Goal: Information Seeking & Learning: Learn about a topic

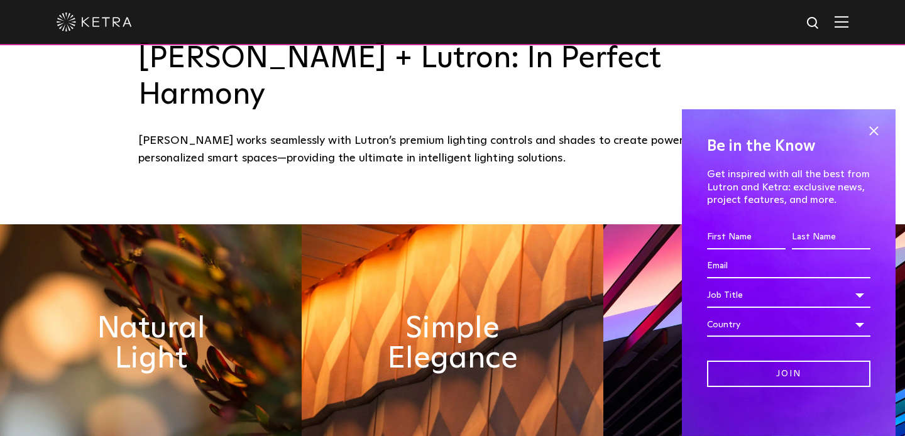
scroll to position [465, 0]
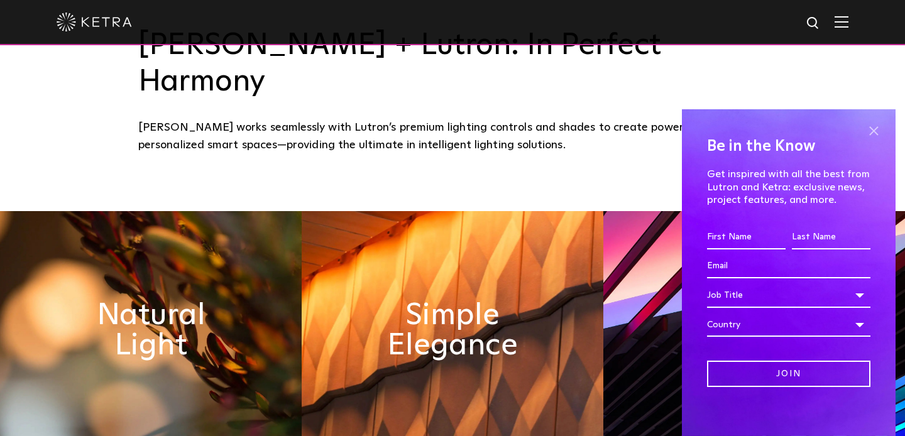
click at [872, 129] on span at bounding box center [873, 131] width 19 height 19
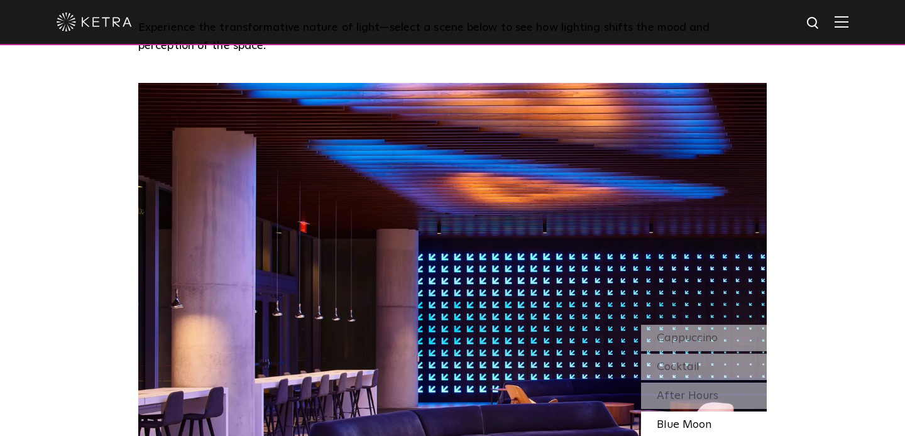
scroll to position [1004, 0]
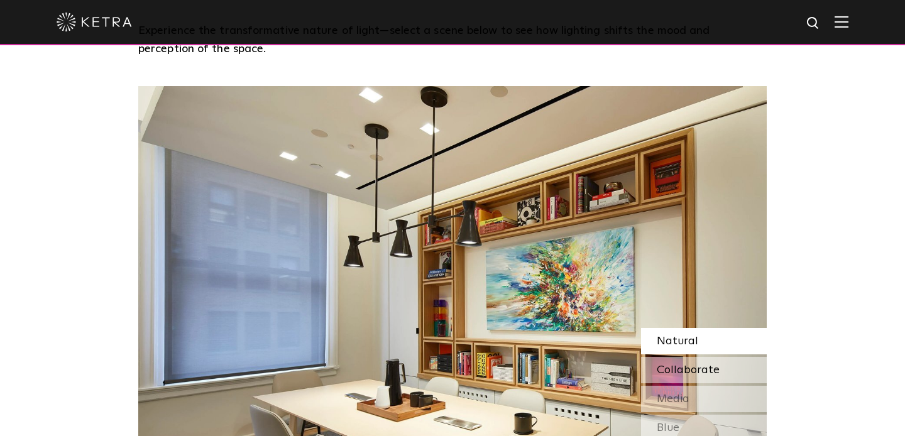
click at [693, 365] on span "Collaborate" at bounding box center [688, 370] width 63 height 11
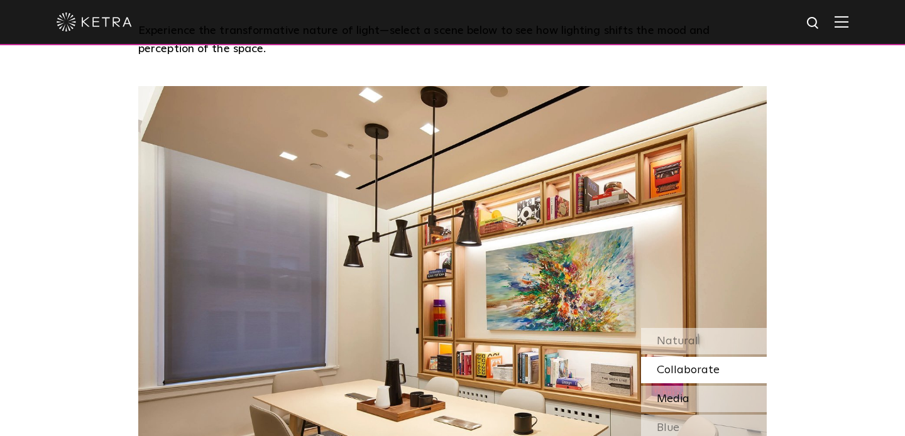
click at [688, 393] on span "Media" at bounding box center [673, 398] width 33 height 11
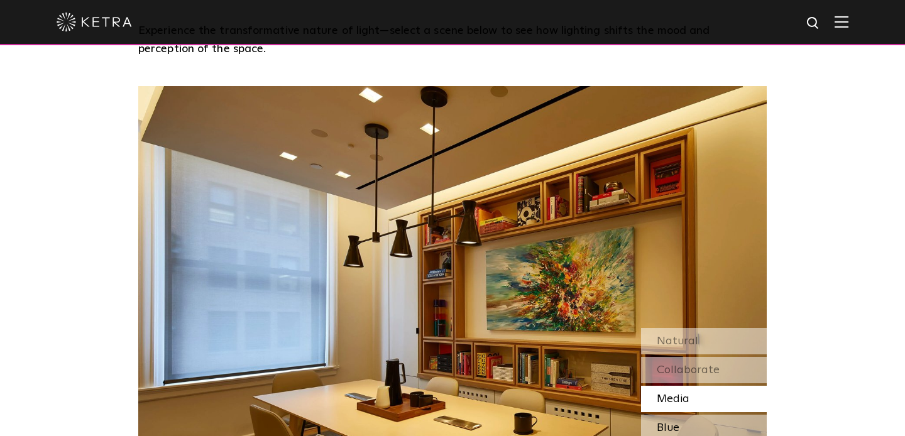
click at [681, 415] on div "Blue" at bounding box center [704, 428] width 126 height 26
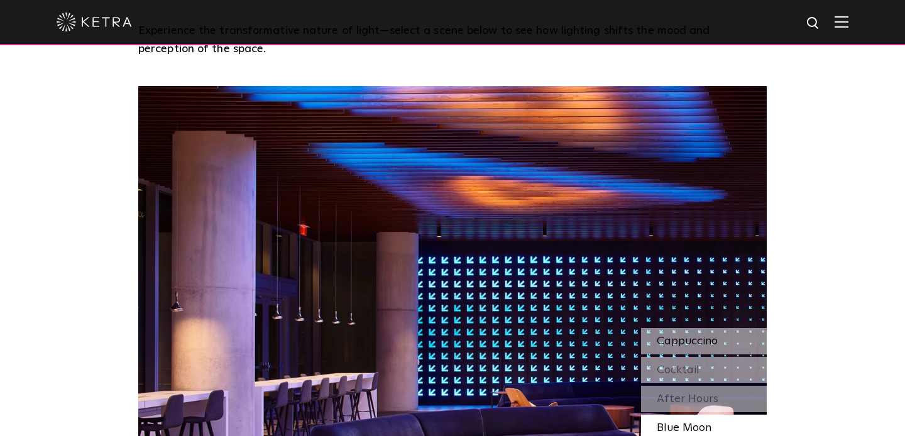
click at [674, 336] on span "Cappuccino" at bounding box center [687, 341] width 61 height 11
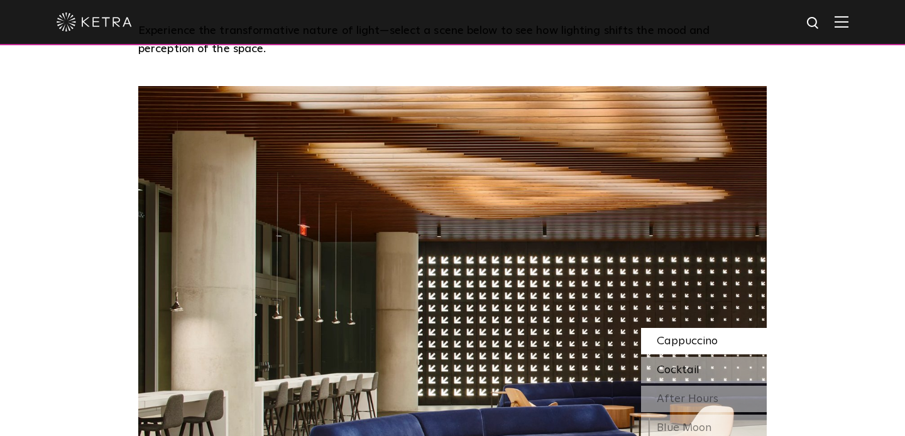
click at [681, 357] on div "Cocktail" at bounding box center [704, 370] width 126 height 26
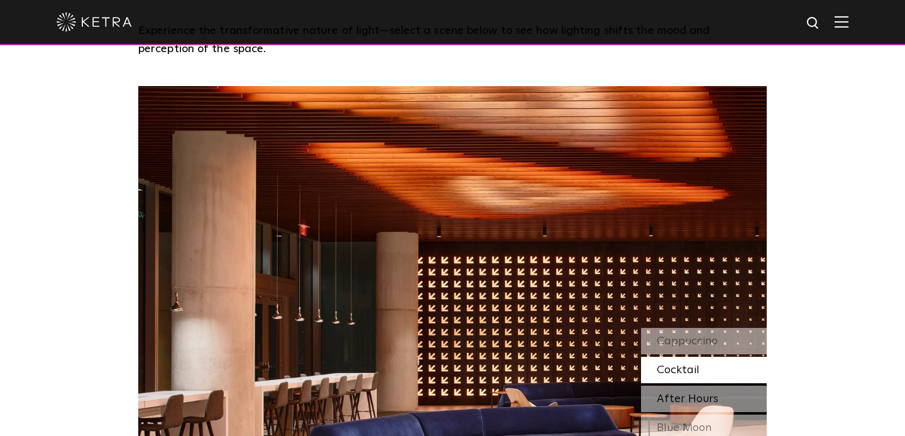
click at [682, 393] on span "After Hours" at bounding box center [688, 398] width 62 height 11
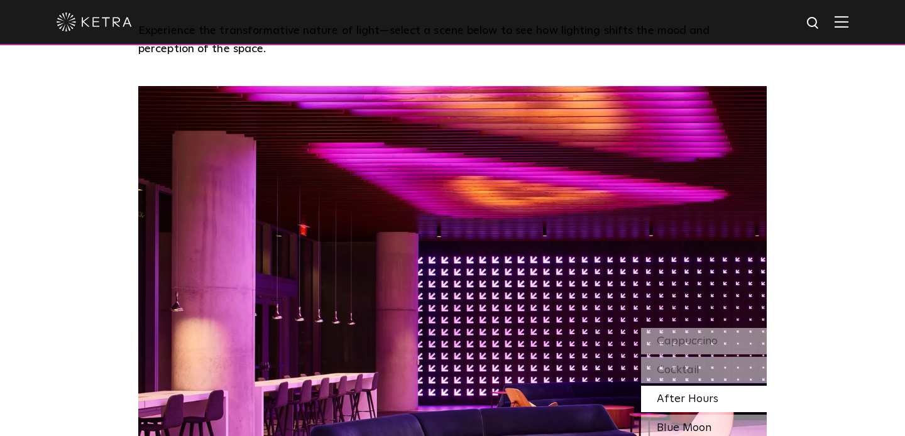
click at [685, 422] on span "Blue Moon" at bounding box center [684, 427] width 55 height 11
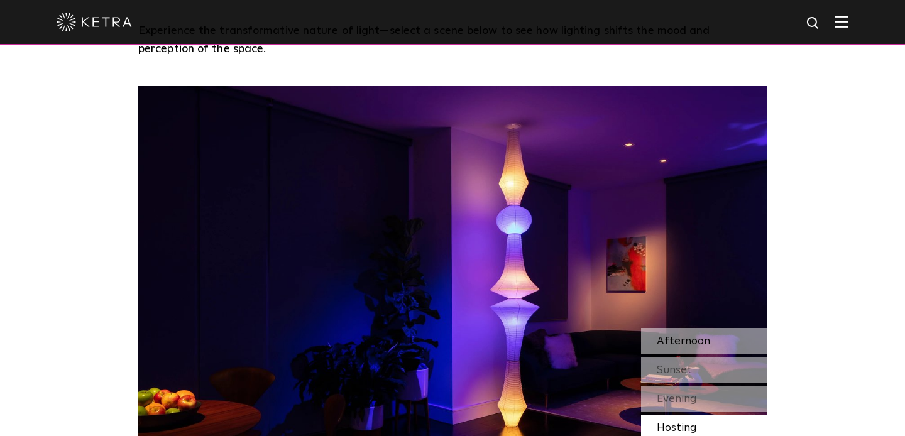
click at [683, 336] on span "Afternoon" at bounding box center [683, 341] width 53 height 11
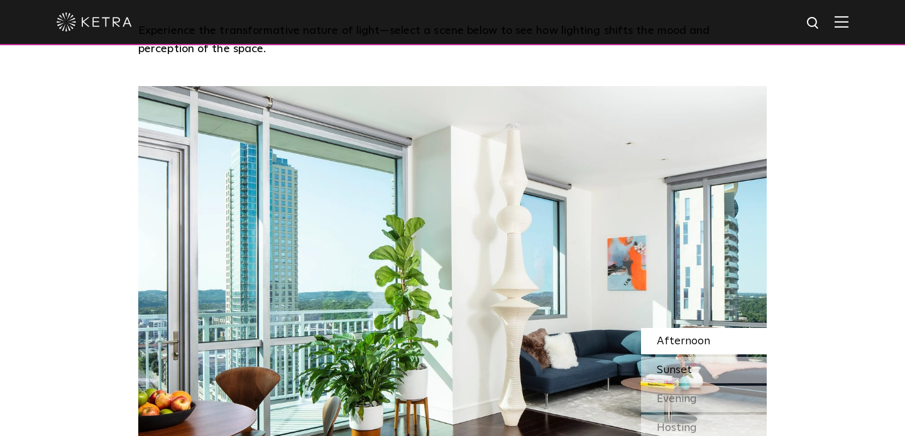
click at [676, 365] on span "Sunset" at bounding box center [674, 370] width 35 height 11
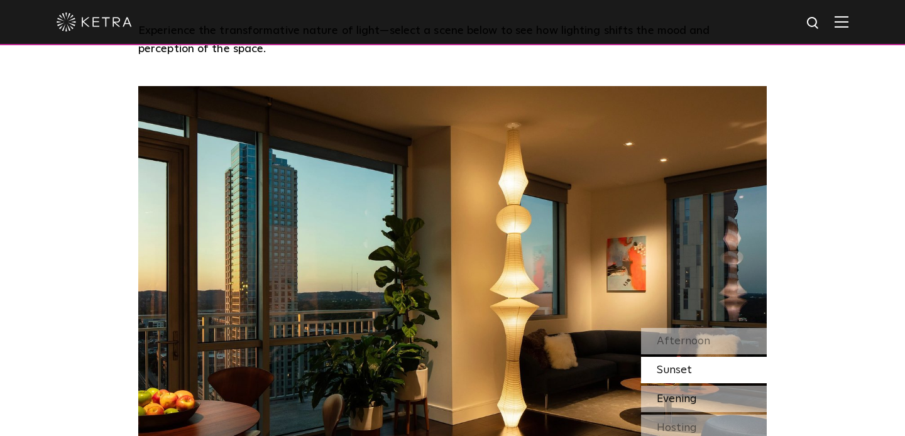
click at [678, 393] on span "Evening" at bounding box center [677, 398] width 40 height 11
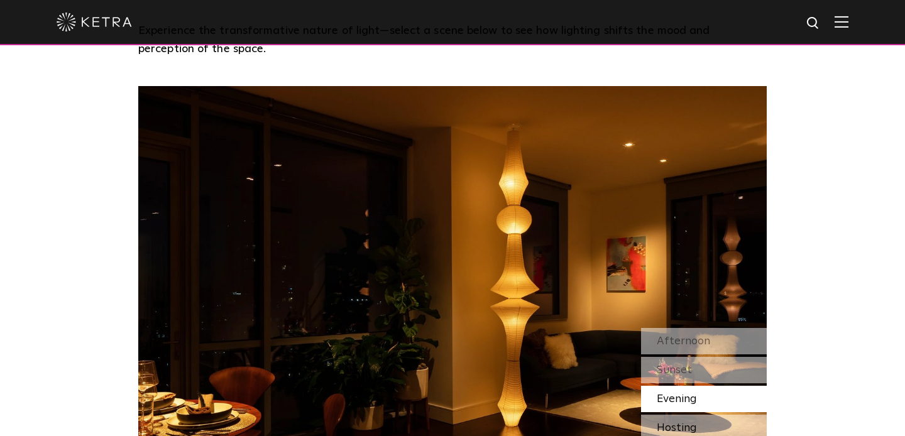
click at [678, 422] on span "Hosting" at bounding box center [677, 427] width 40 height 11
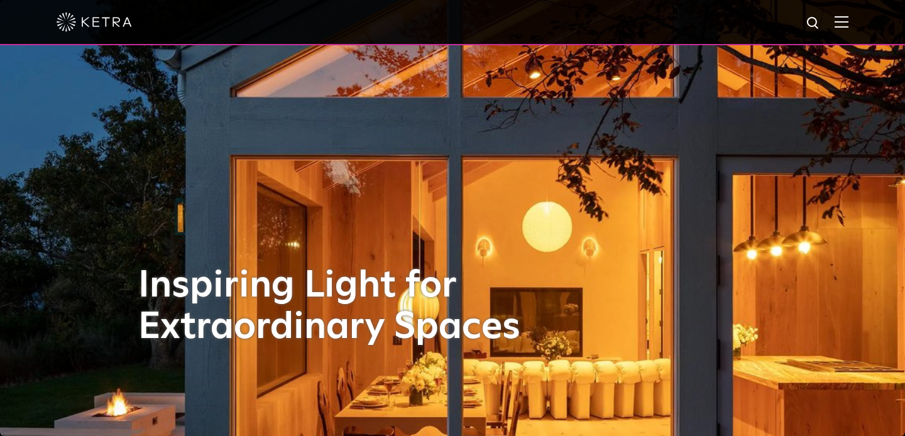
scroll to position [0, 0]
click at [841, 21] on img at bounding box center [842, 22] width 14 height 12
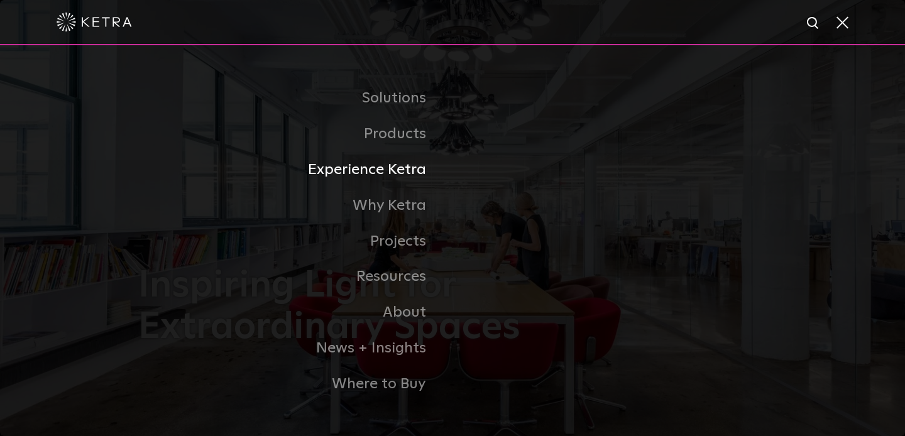
click at [398, 164] on link "Experience Ketra" at bounding box center [295, 170] width 314 height 36
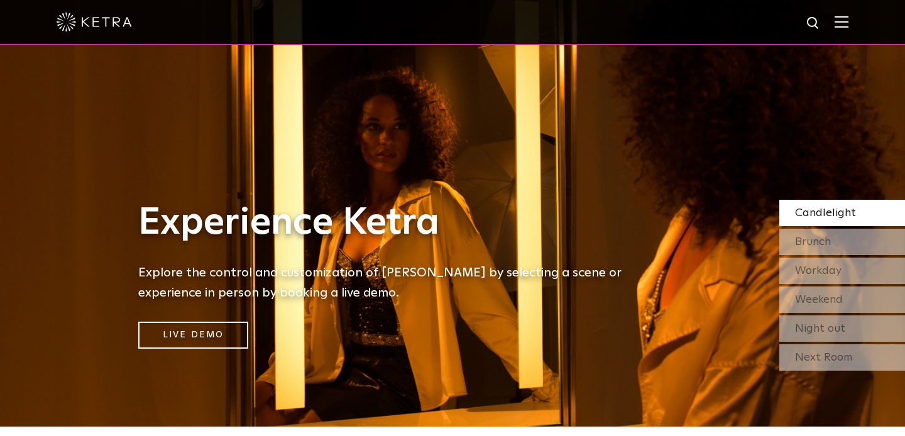
scroll to position [14, 0]
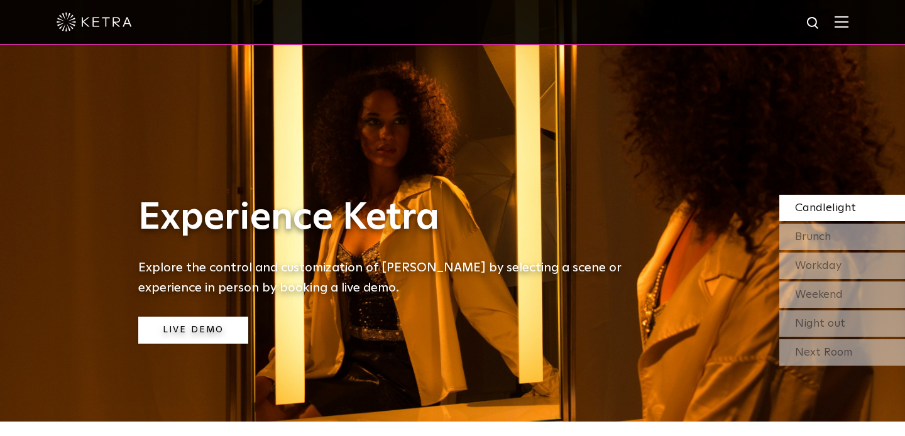
click at [212, 333] on link "Live Demo" at bounding box center [193, 330] width 110 height 27
click at [799, 240] on span "Brunch" at bounding box center [813, 236] width 36 height 11
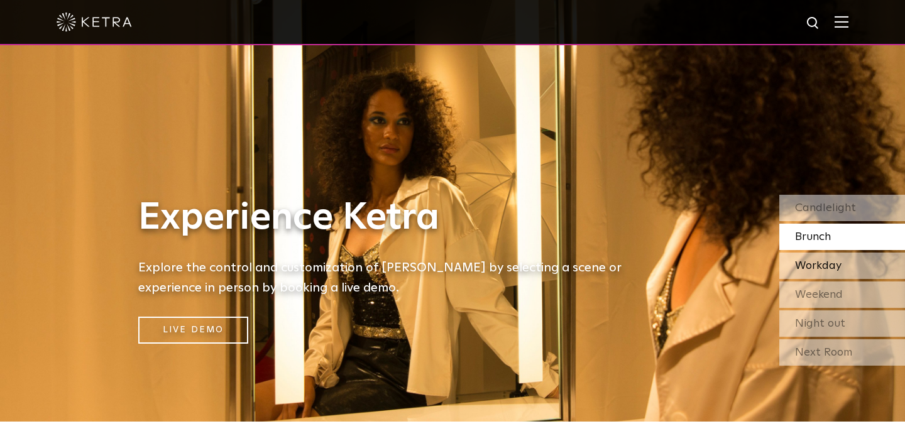
click at [798, 265] on span "Workday" at bounding box center [818, 265] width 47 height 11
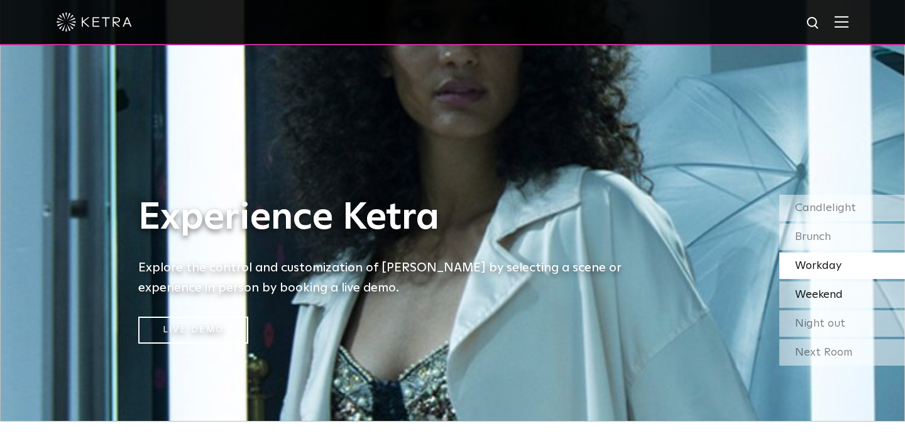
click at [801, 292] on span "Weekend" at bounding box center [819, 294] width 48 height 11
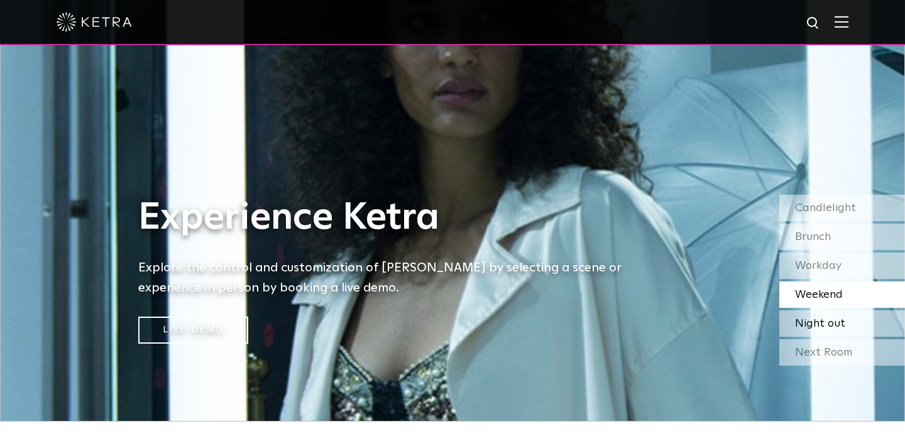
click at [803, 318] on span "Night out" at bounding box center [820, 323] width 50 height 11
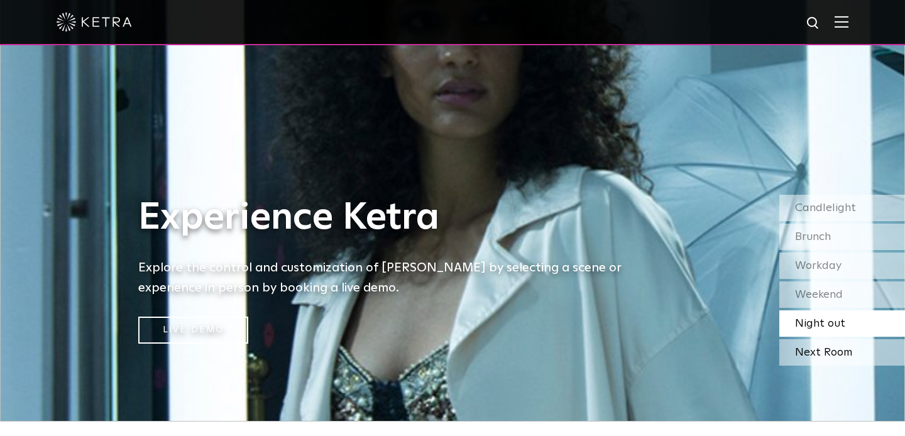
click at [804, 347] on div "Next Room" at bounding box center [842, 352] width 126 height 26
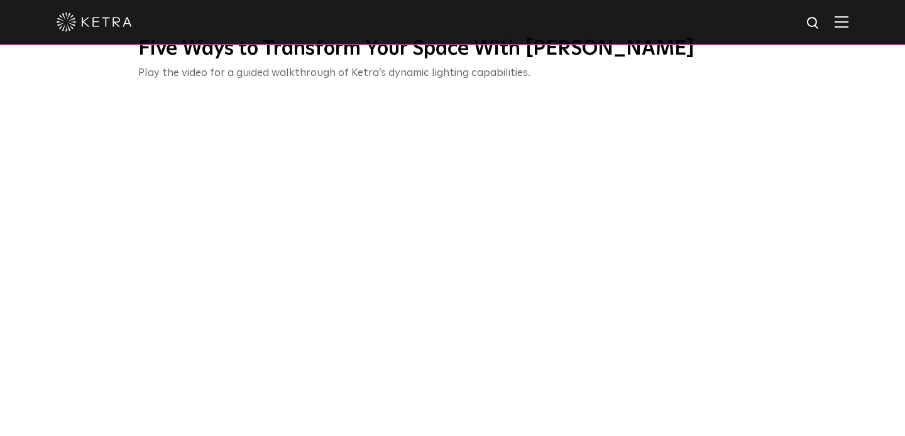
scroll to position [483, 0]
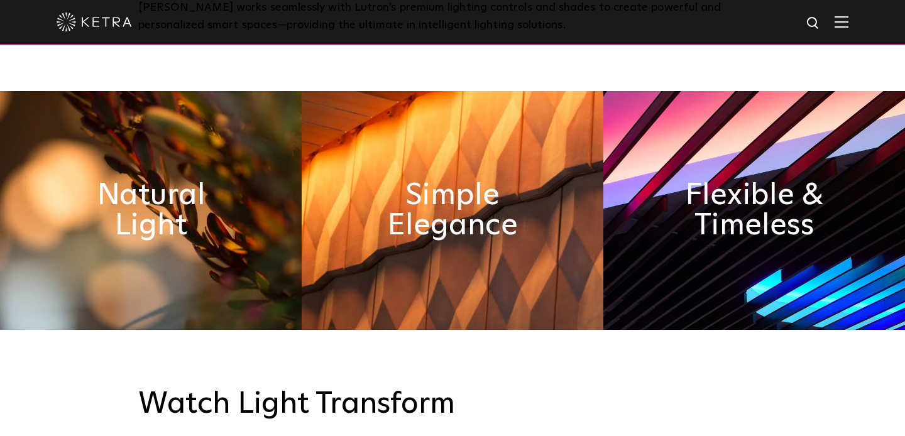
scroll to position [588, 0]
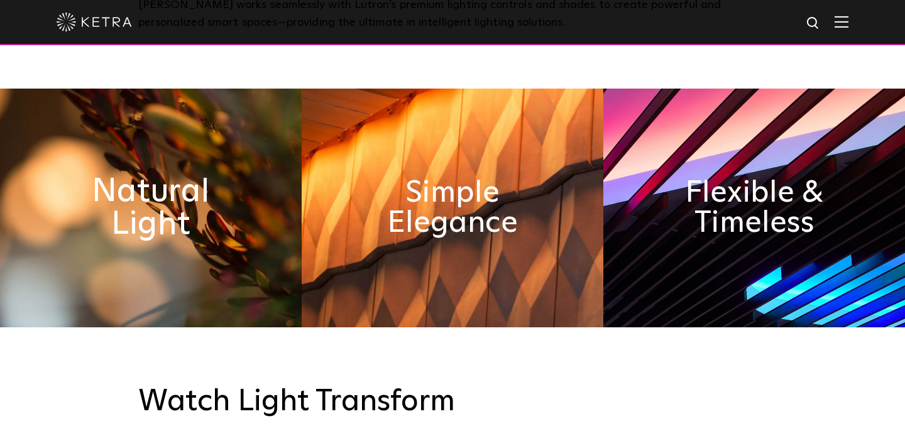
click at [173, 182] on h2 "Natural Light" at bounding box center [151, 208] width 165 height 66
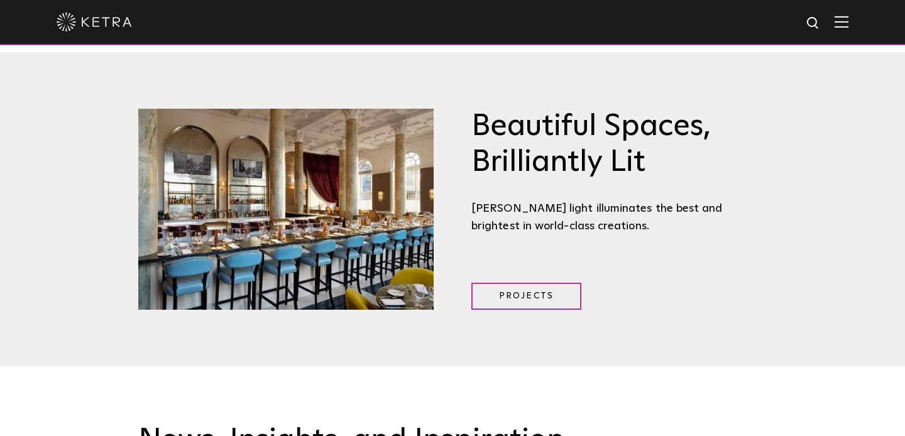
scroll to position [1557, 0]
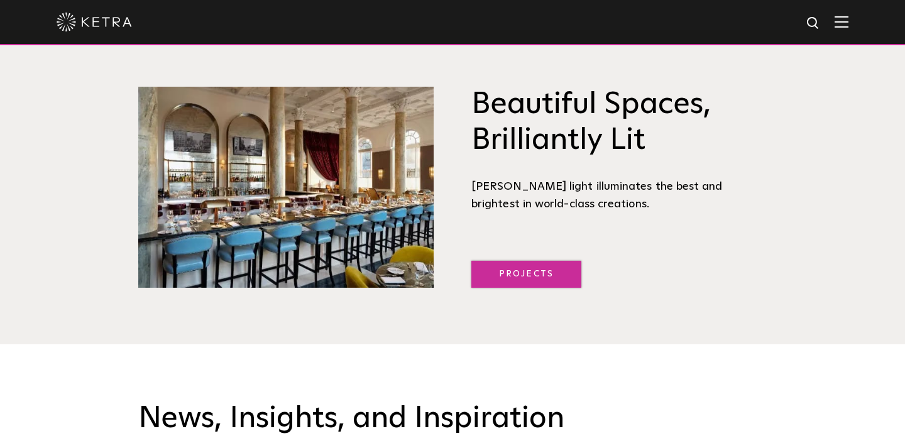
click at [512, 261] on link "Projects" at bounding box center [526, 274] width 110 height 27
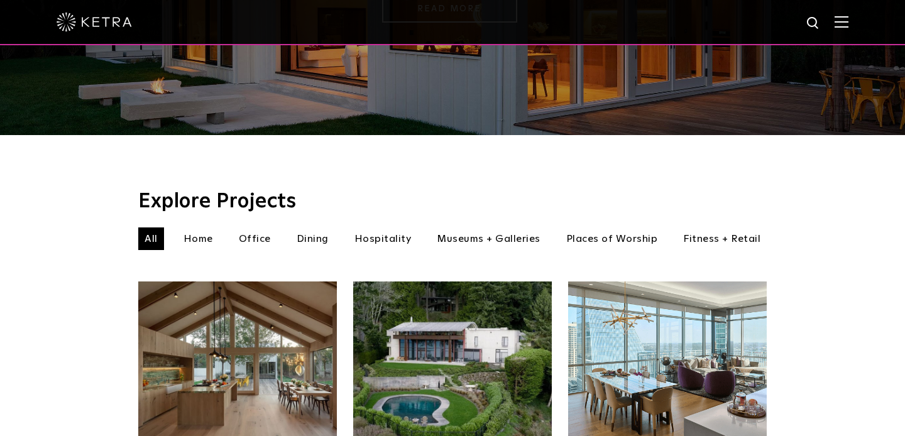
scroll to position [296, 0]
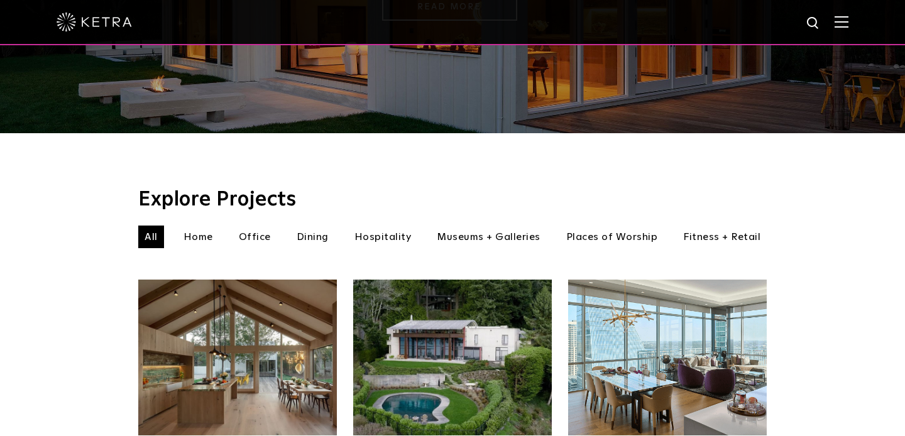
click at [323, 226] on li "Dining" at bounding box center [312, 237] width 45 height 23
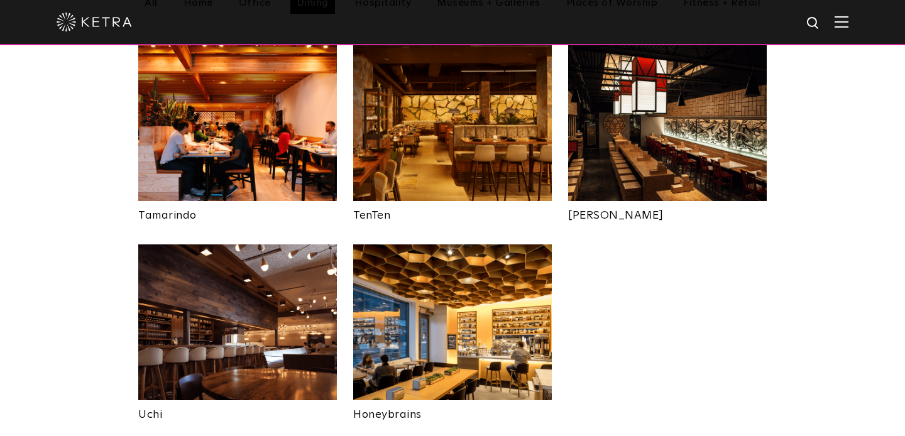
scroll to position [530, 0]
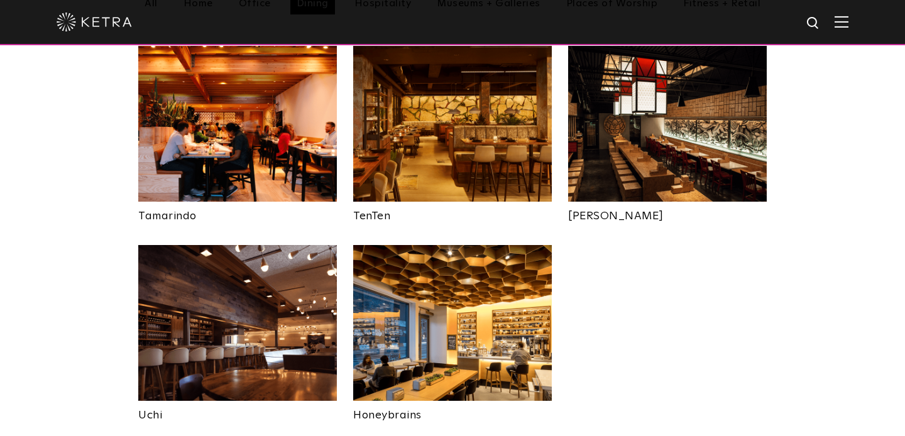
click at [247, 163] on img at bounding box center [237, 124] width 199 height 156
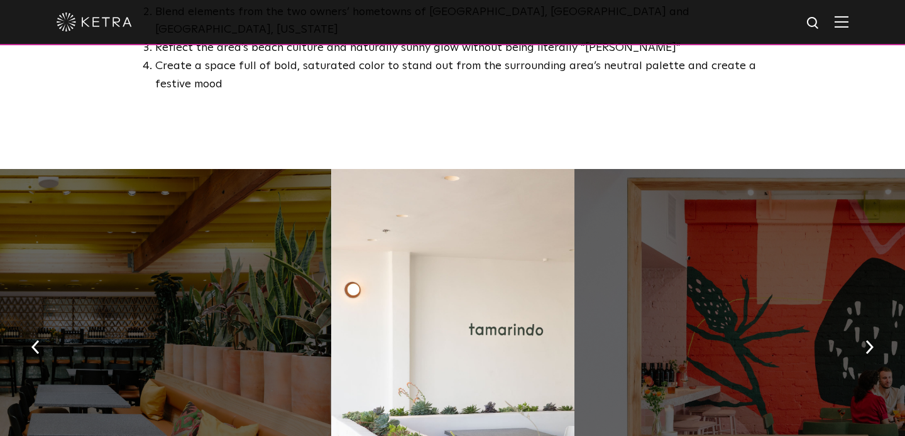
scroll to position [818, 0]
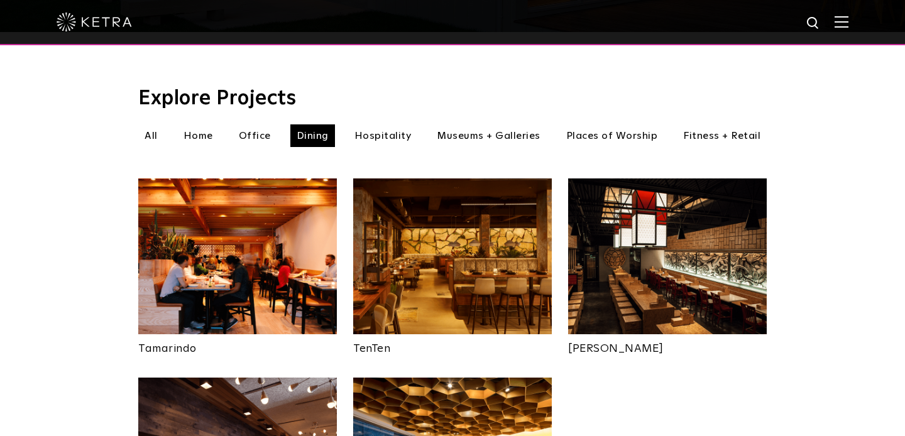
scroll to position [395, 0]
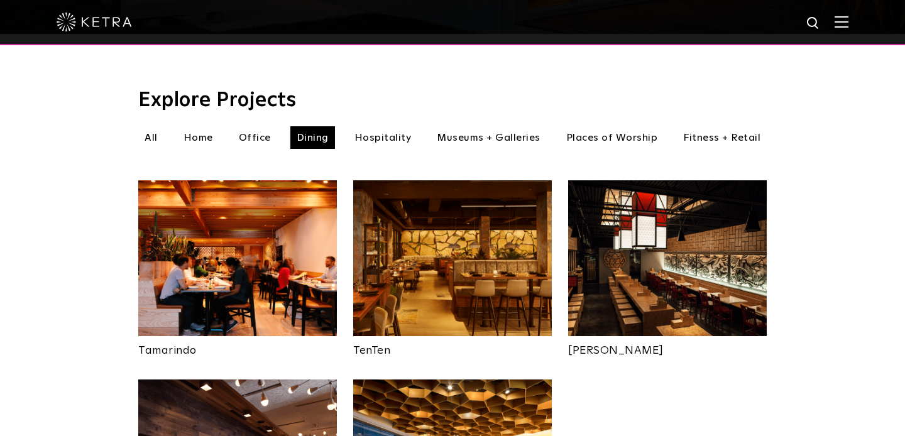
click at [281, 253] on img at bounding box center [237, 258] width 199 height 156
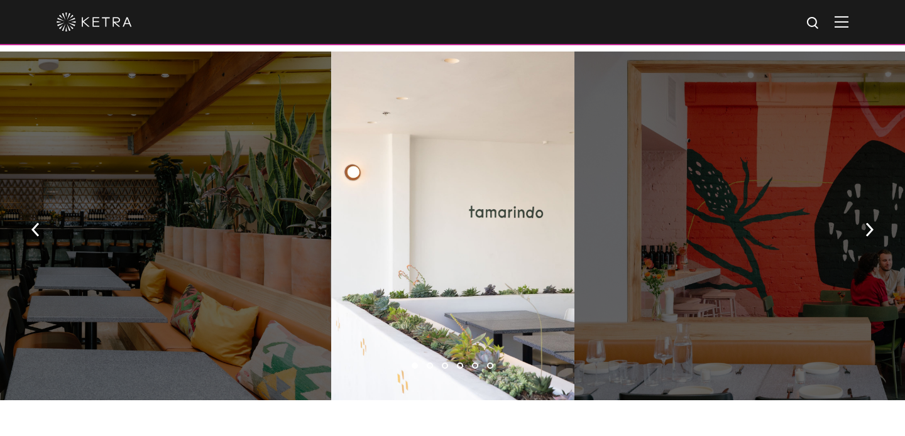
scroll to position [936, 0]
click at [431, 363] on li "2" at bounding box center [430, 366] width 6 height 6
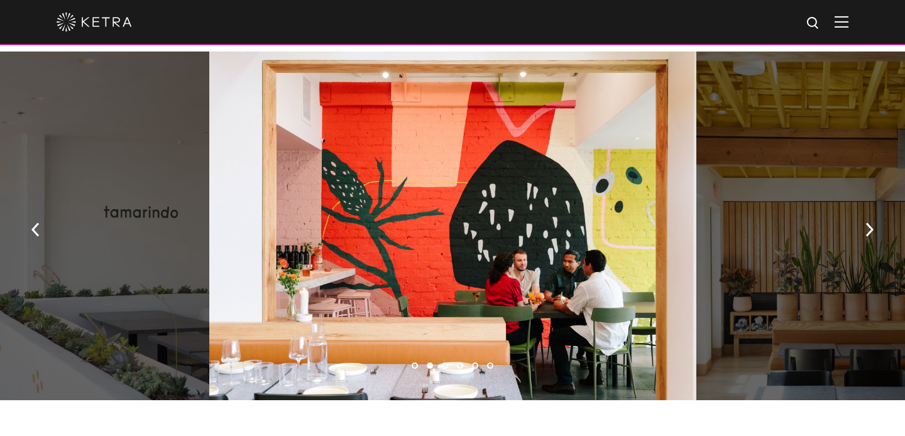
click at [444, 363] on li "3" at bounding box center [445, 366] width 6 height 6
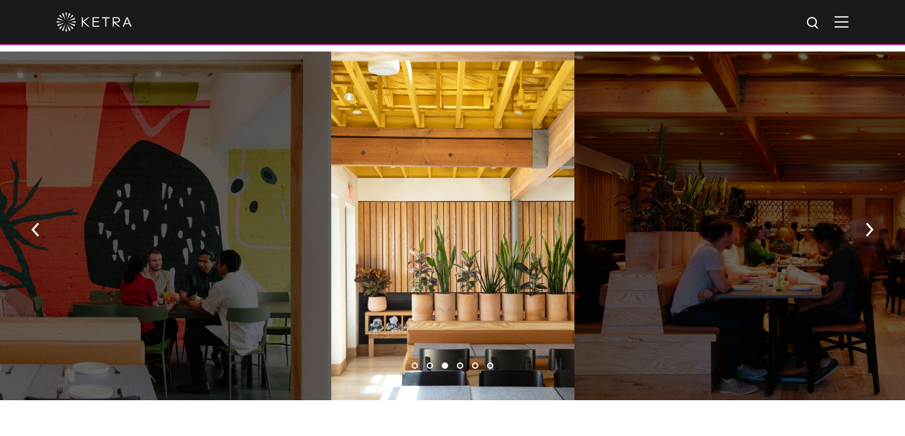
click at [461, 363] on li "4" at bounding box center [460, 366] width 6 height 6
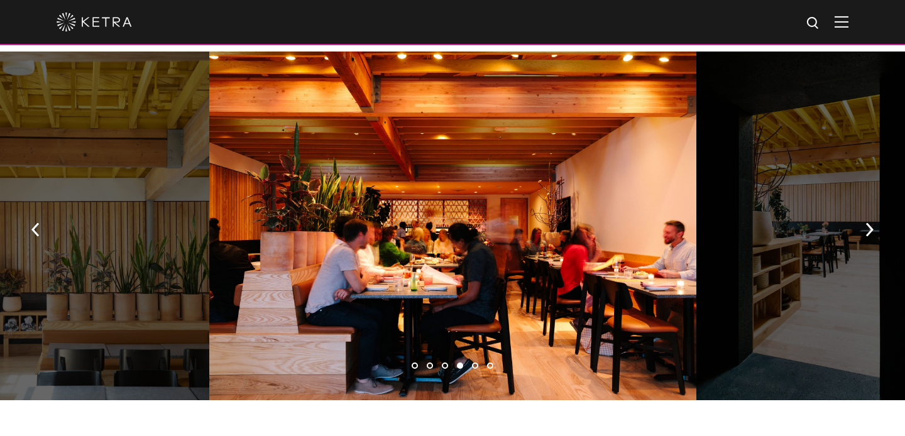
click at [474, 363] on li "5" at bounding box center [475, 366] width 6 height 6
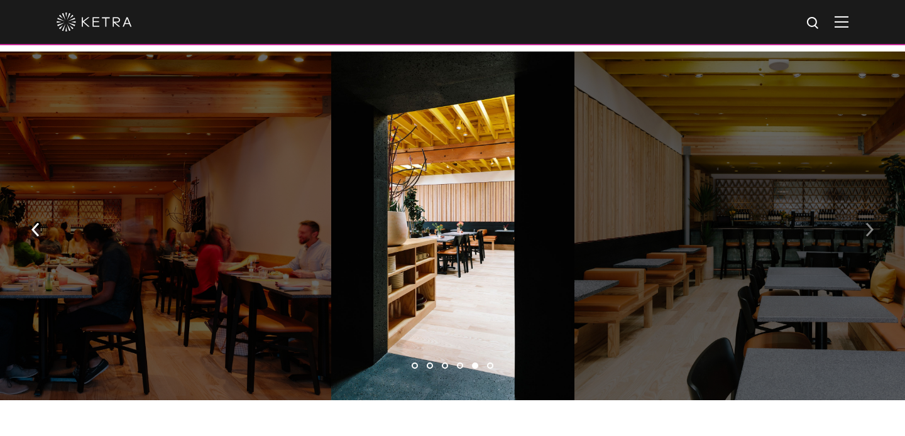
click at [867, 223] on img "button" at bounding box center [869, 230] width 8 height 14
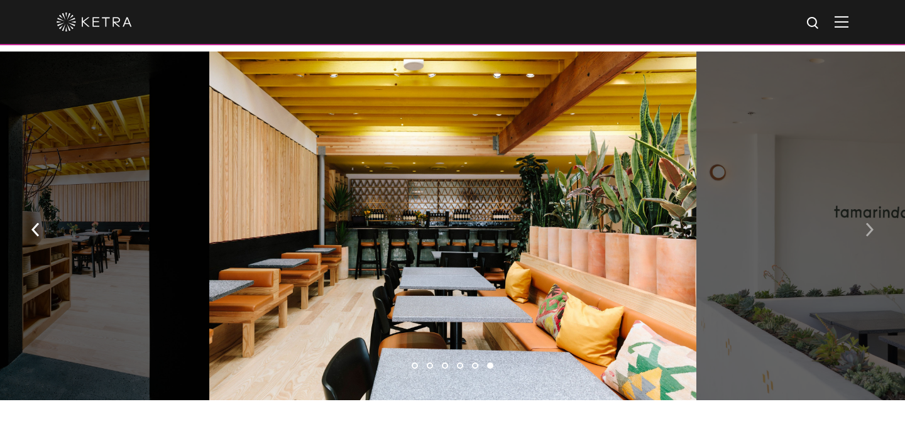
click at [867, 223] on img "button" at bounding box center [869, 230] width 8 height 14
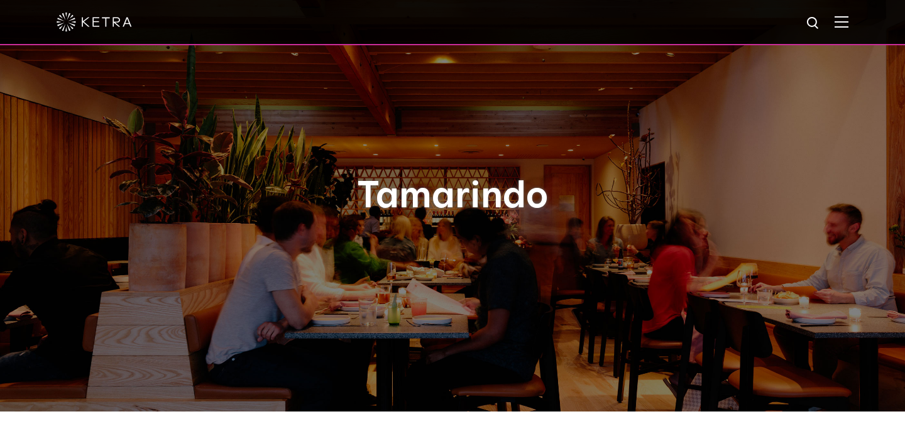
scroll to position [0, 0]
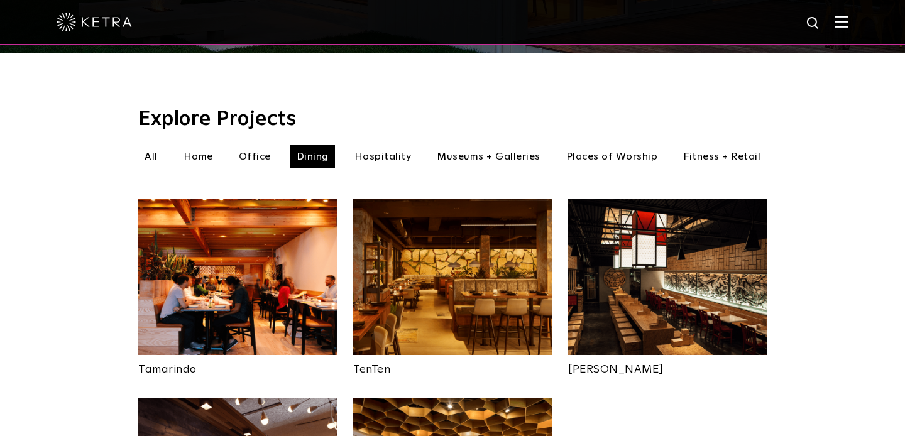
scroll to position [377, 0]
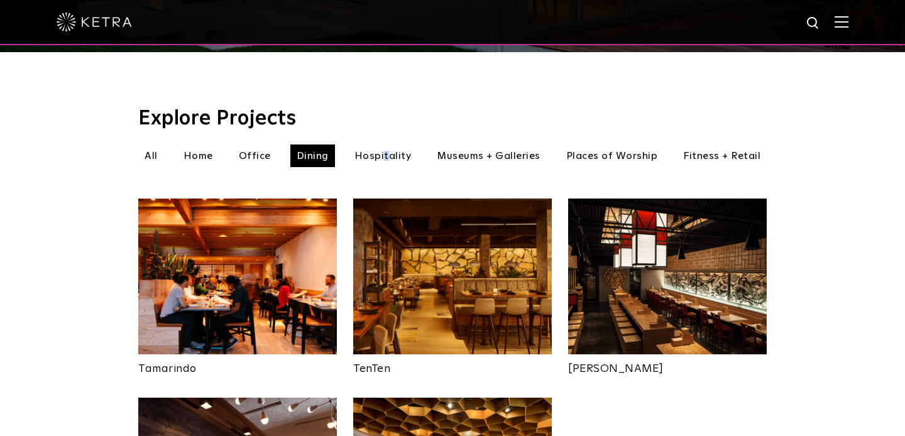
click at [388, 145] on li "Hospitality" at bounding box center [383, 156] width 70 height 23
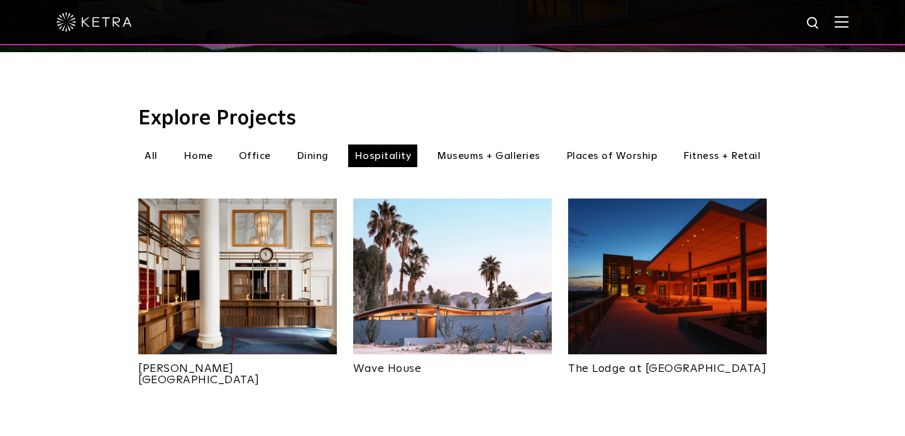
click at [324, 145] on li "Dining" at bounding box center [312, 156] width 45 height 23
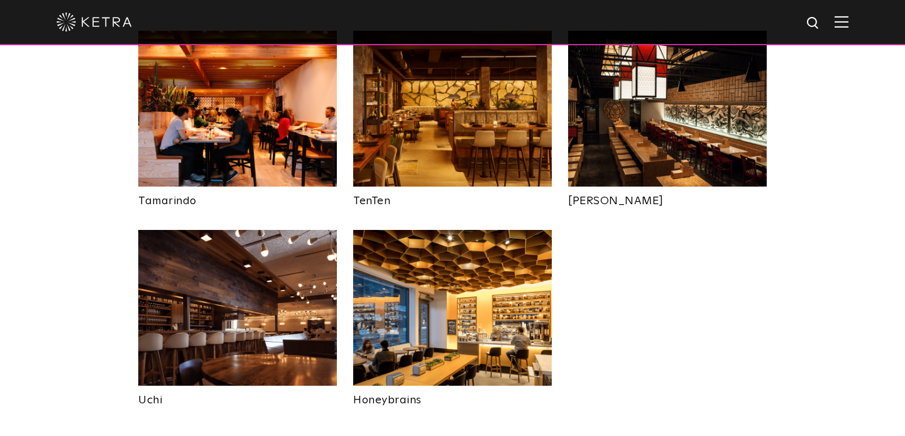
scroll to position [556, 0]
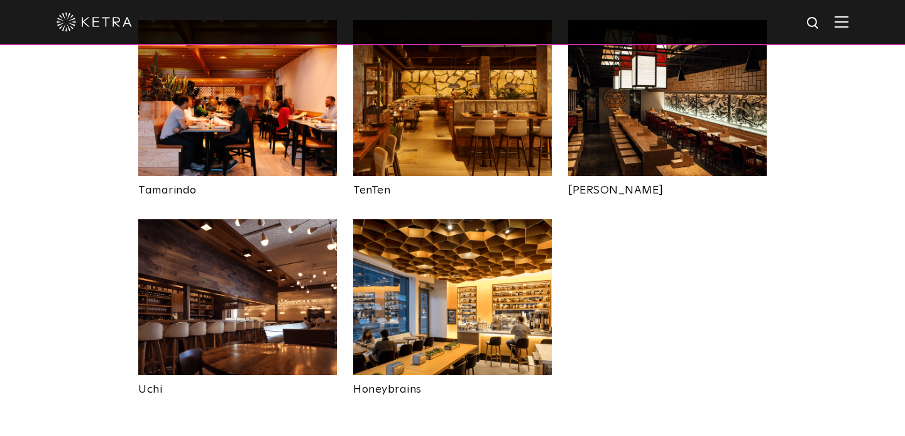
click at [286, 265] on img at bounding box center [237, 297] width 199 height 156
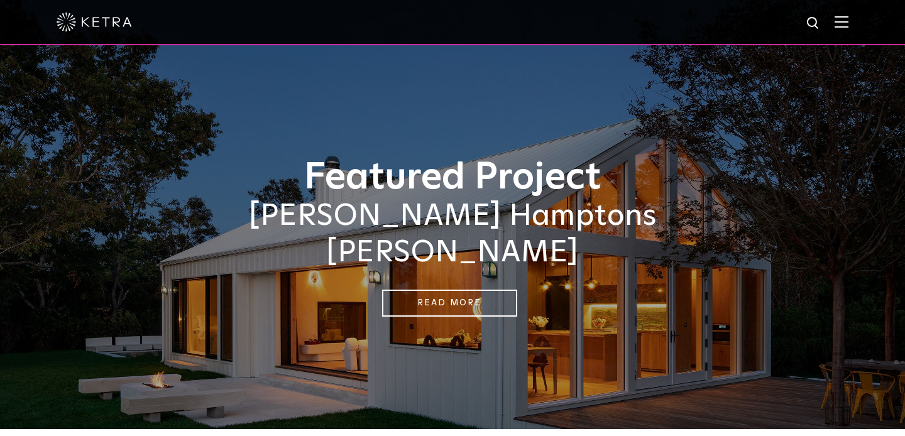
click at [109, 28] on img at bounding box center [94, 22] width 75 height 19
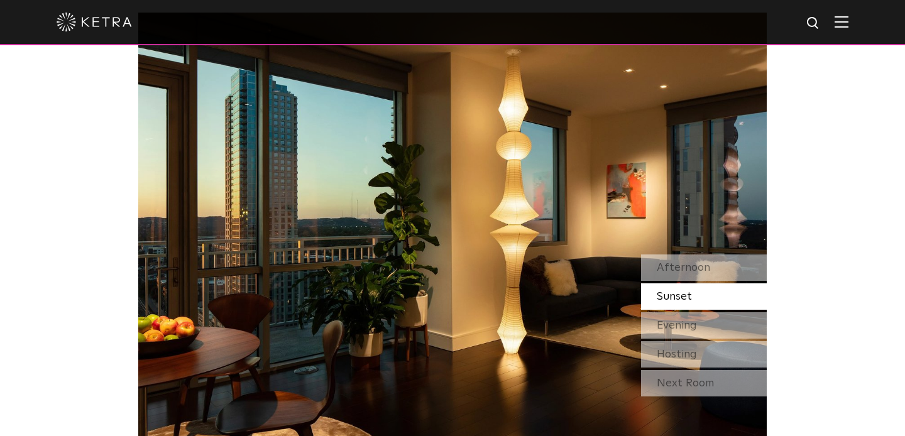
scroll to position [1043, 0]
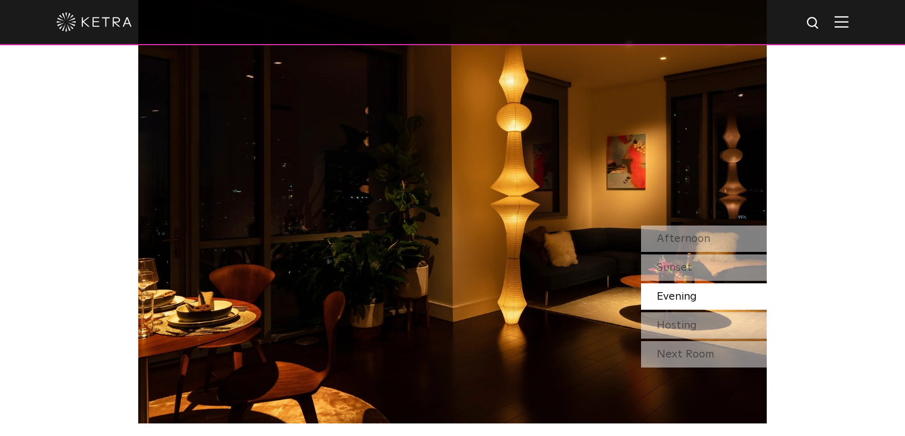
drag, startPoint x: 861, startPoint y: 434, endPoint x: 860, endPoint y: 446, distance: 12.0
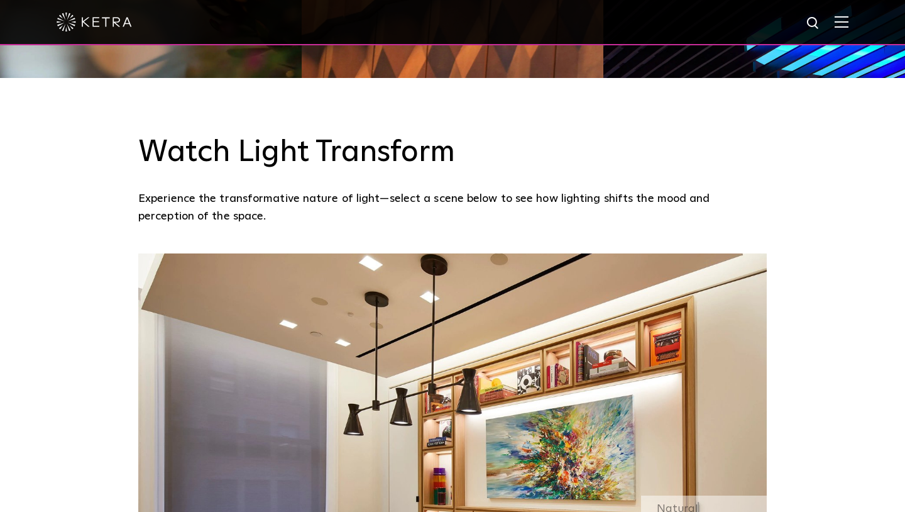
scroll to position [874, 0]
